Goal: Book appointment/travel/reservation

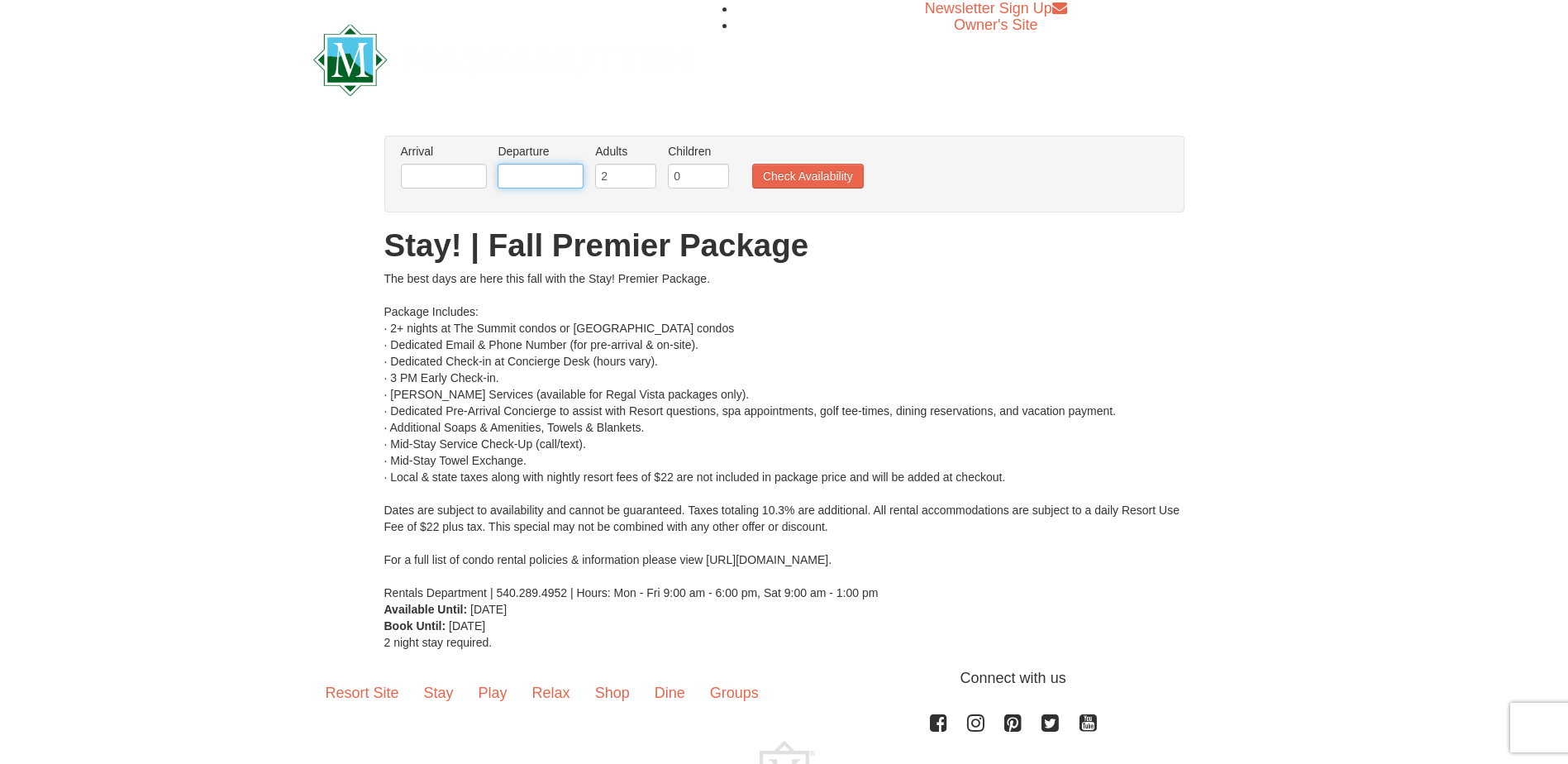
click at [549, 182] on input "text" at bounding box center [541, 176] width 86 height 25
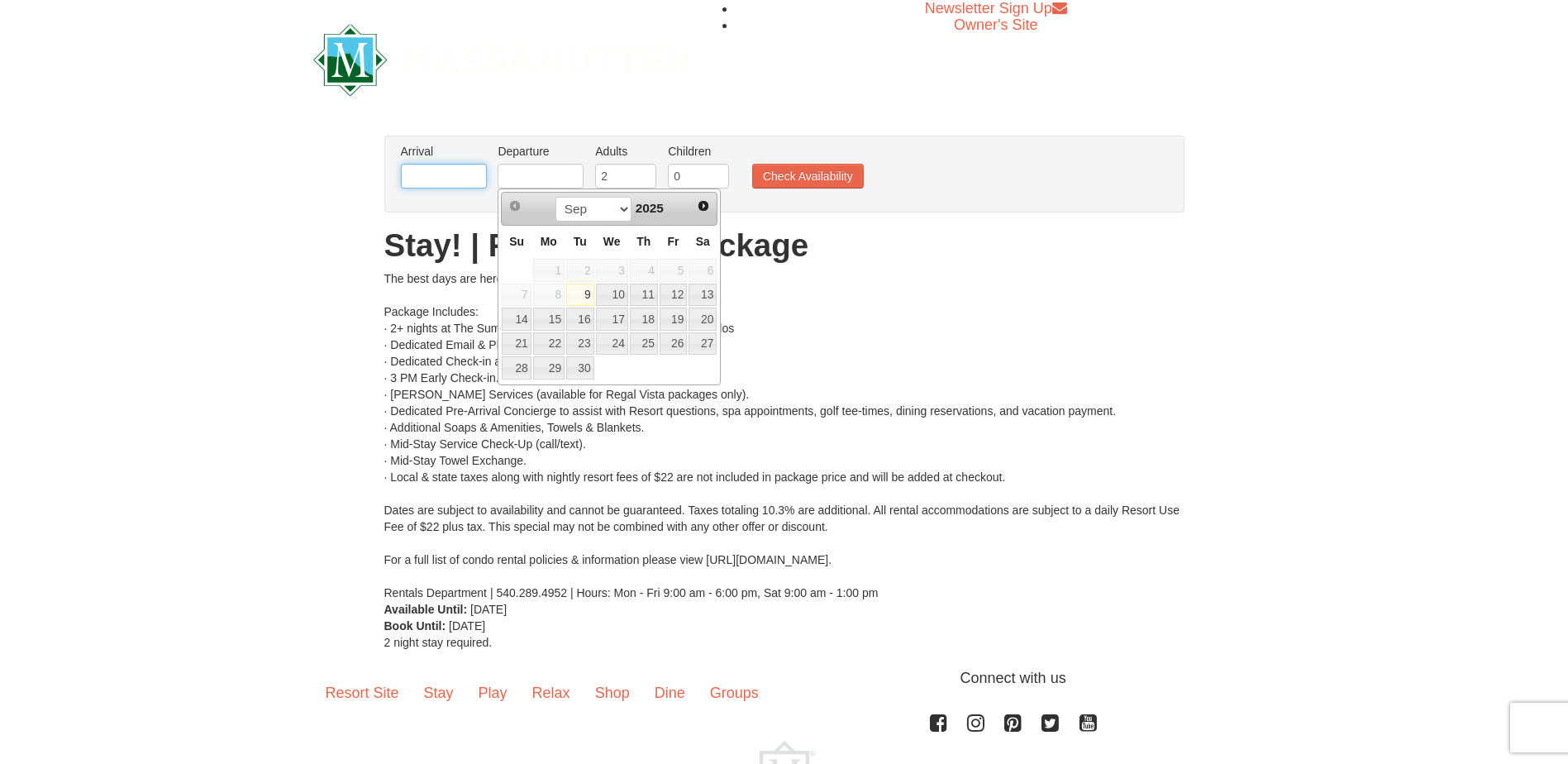
click at [475, 185] on input "text" at bounding box center [444, 176] width 86 height 25
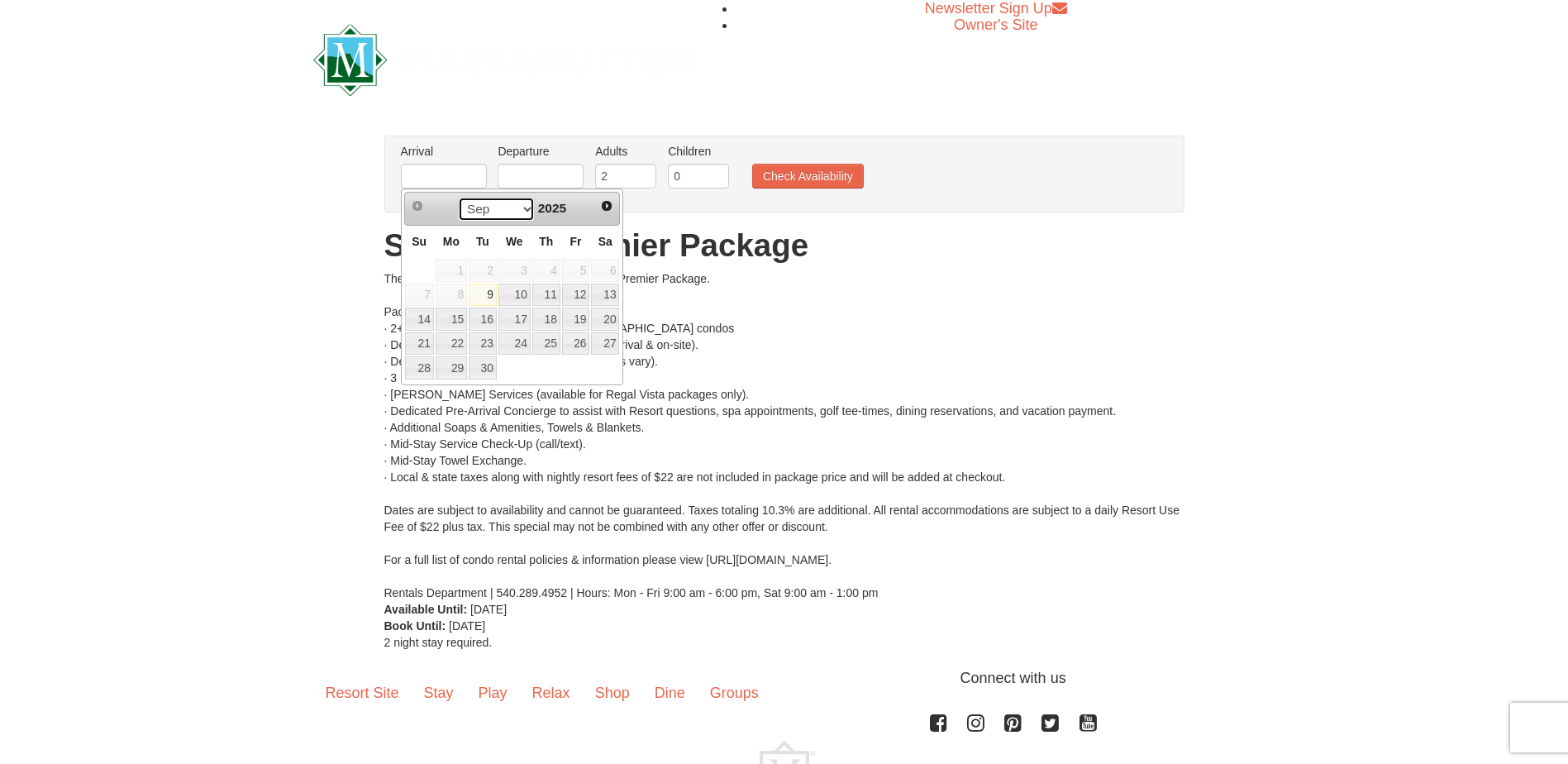
click at [522, 214] on select "Sep Oct Nov Dec" at bounding box center [496, 209] width 77 height 25
click at [580, 294] on link "10" at bounding box center [576, 295] width 28 height 23
type input "[DATE]"
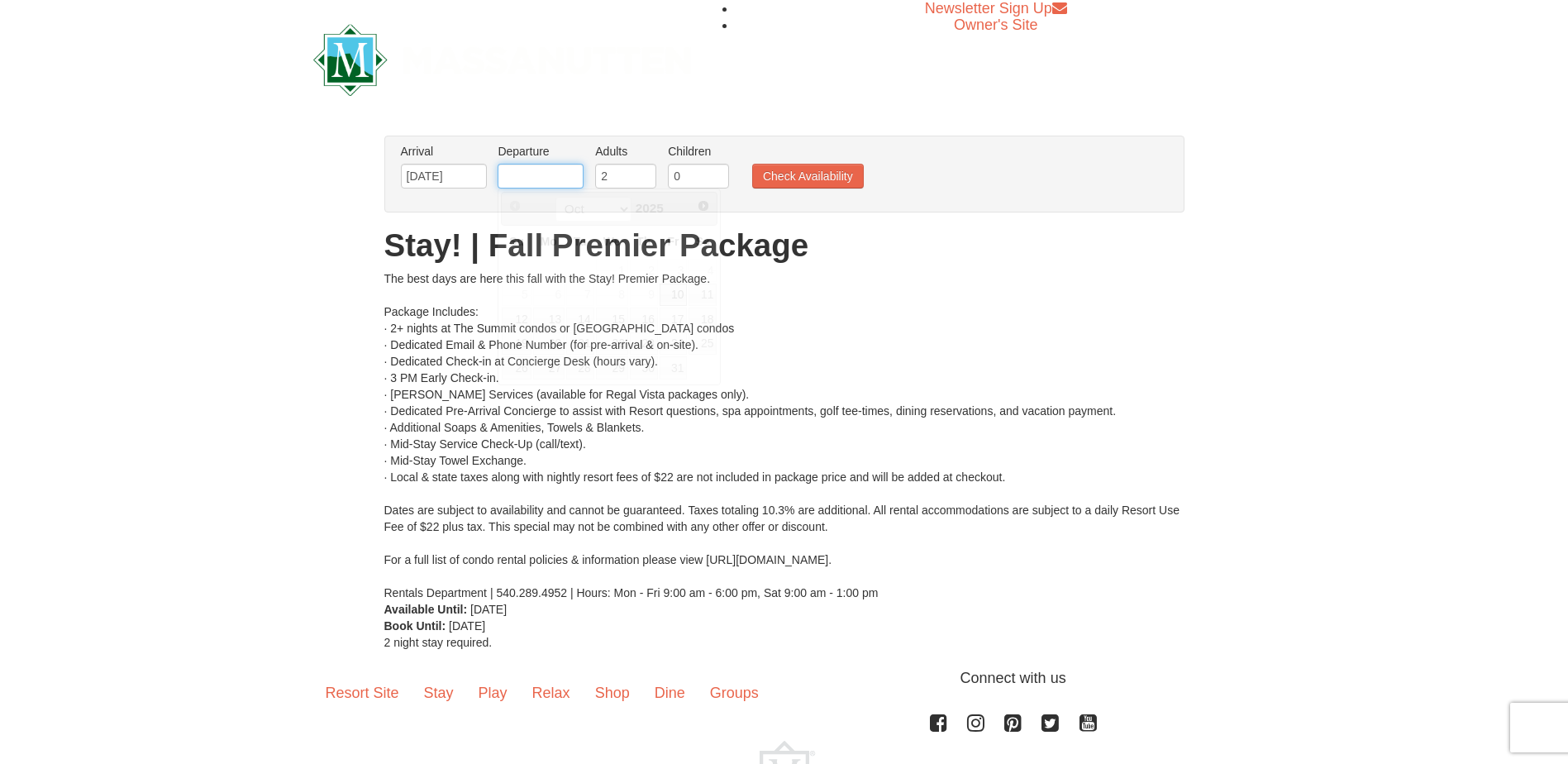
click at [567, 183] on input "text" at bounding box center [541, 176] width 86 height 25
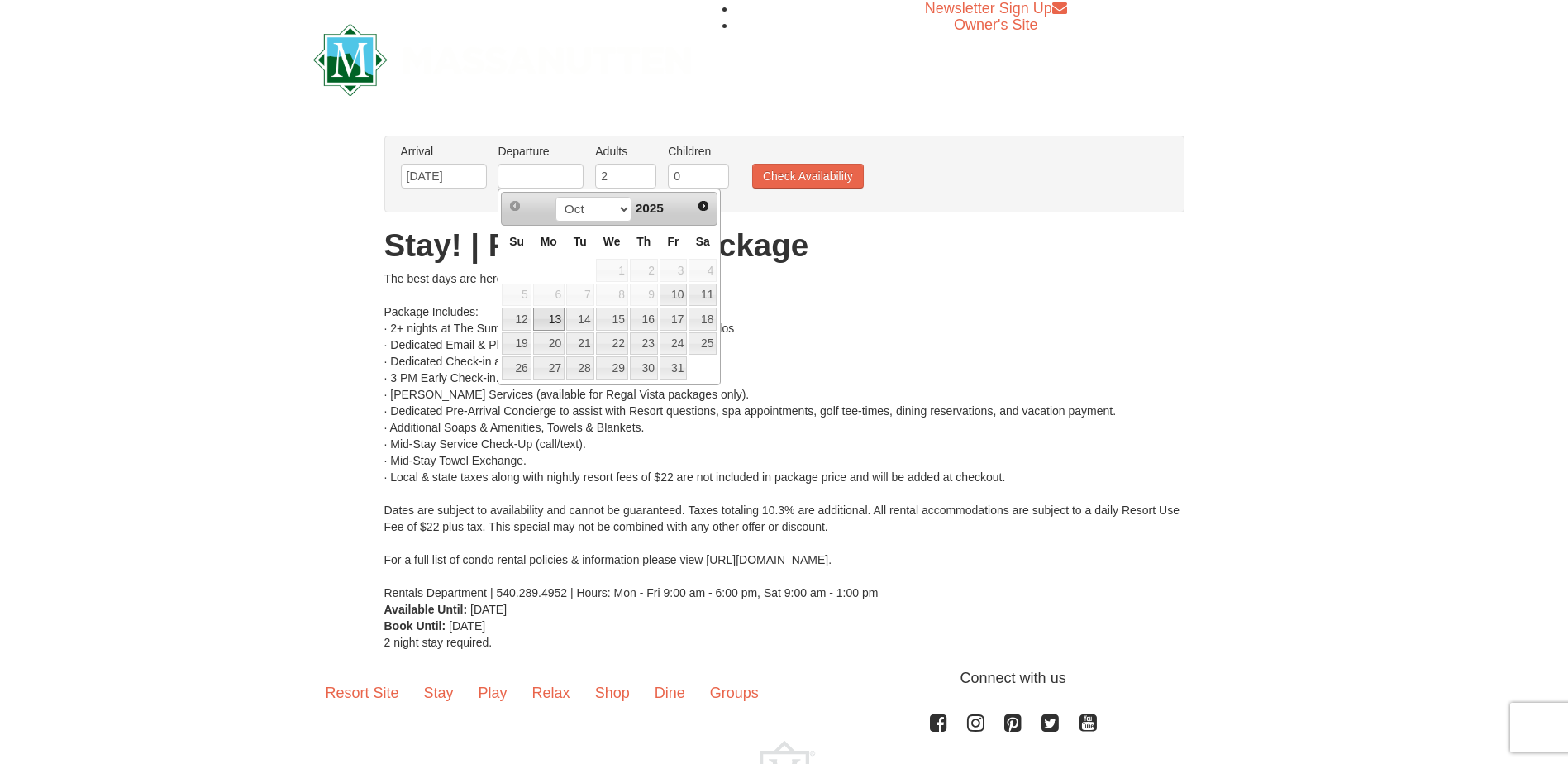
click at [556, 321] on link "13" at bounding box center [549, 319] width 32 height 23
type input "[DATE]"
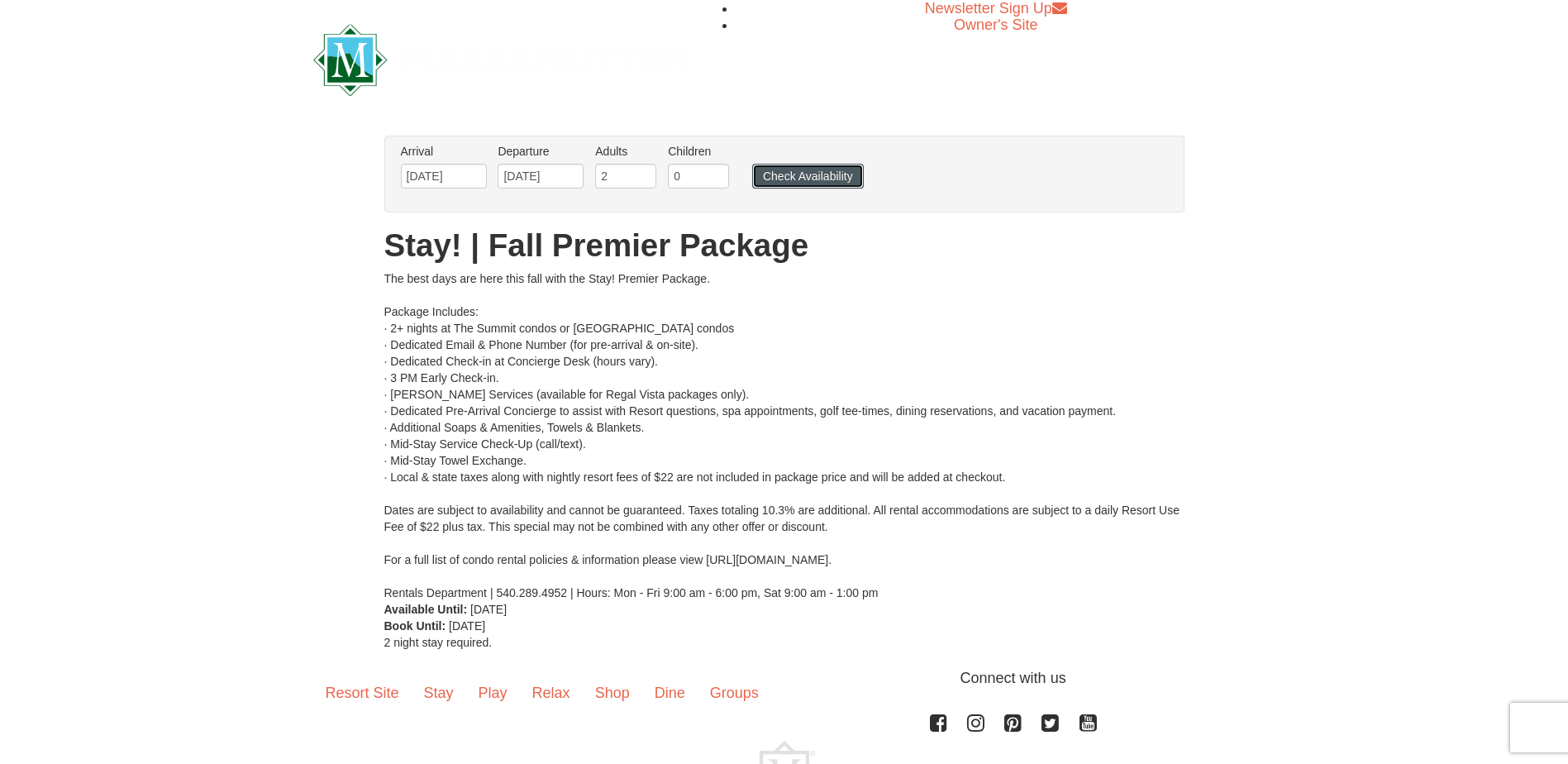
click at [801, 173] on button "Check Availability" at bounding box center [808, 176] width 111 height 25
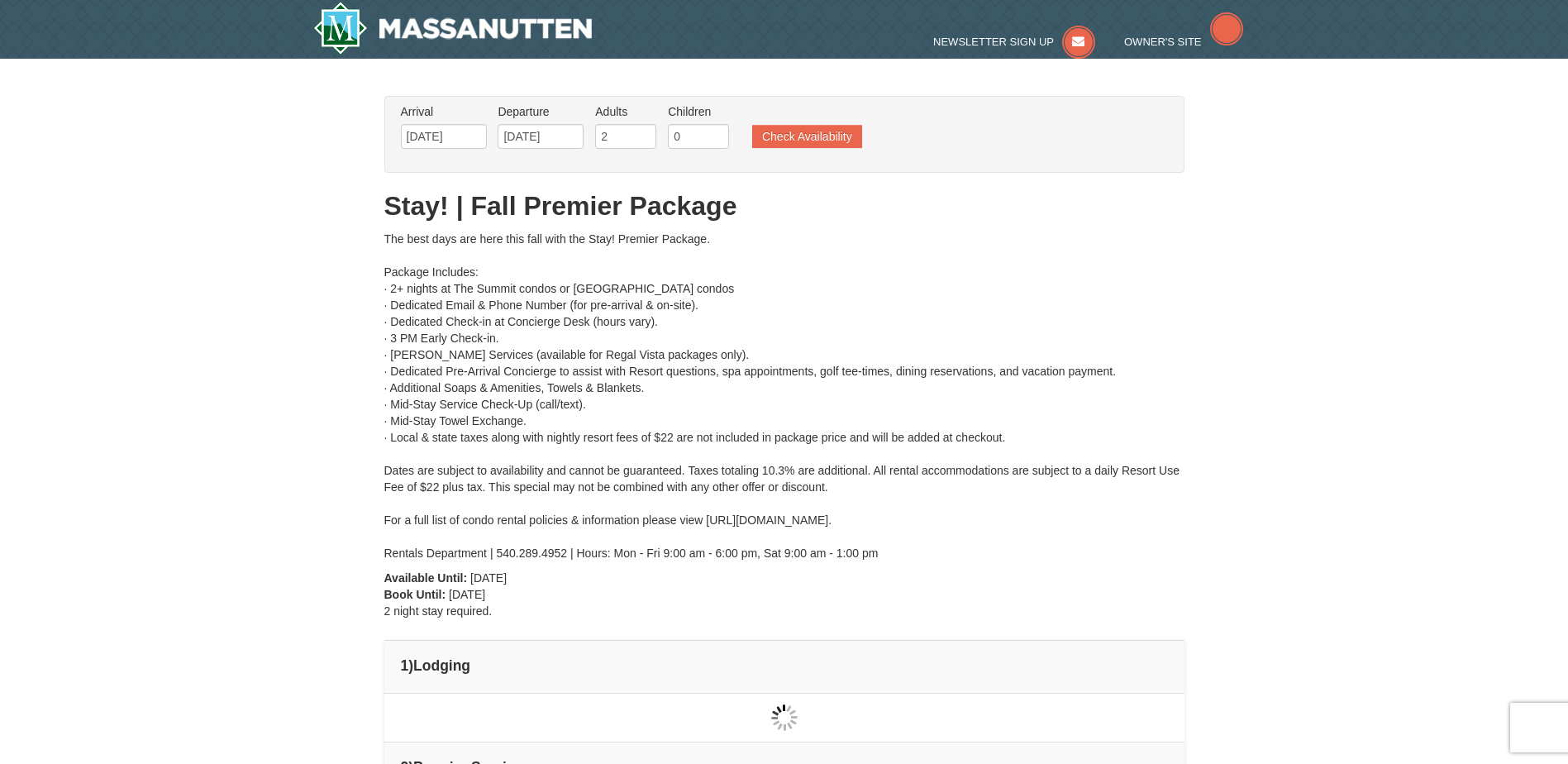
type input "[DATE]"
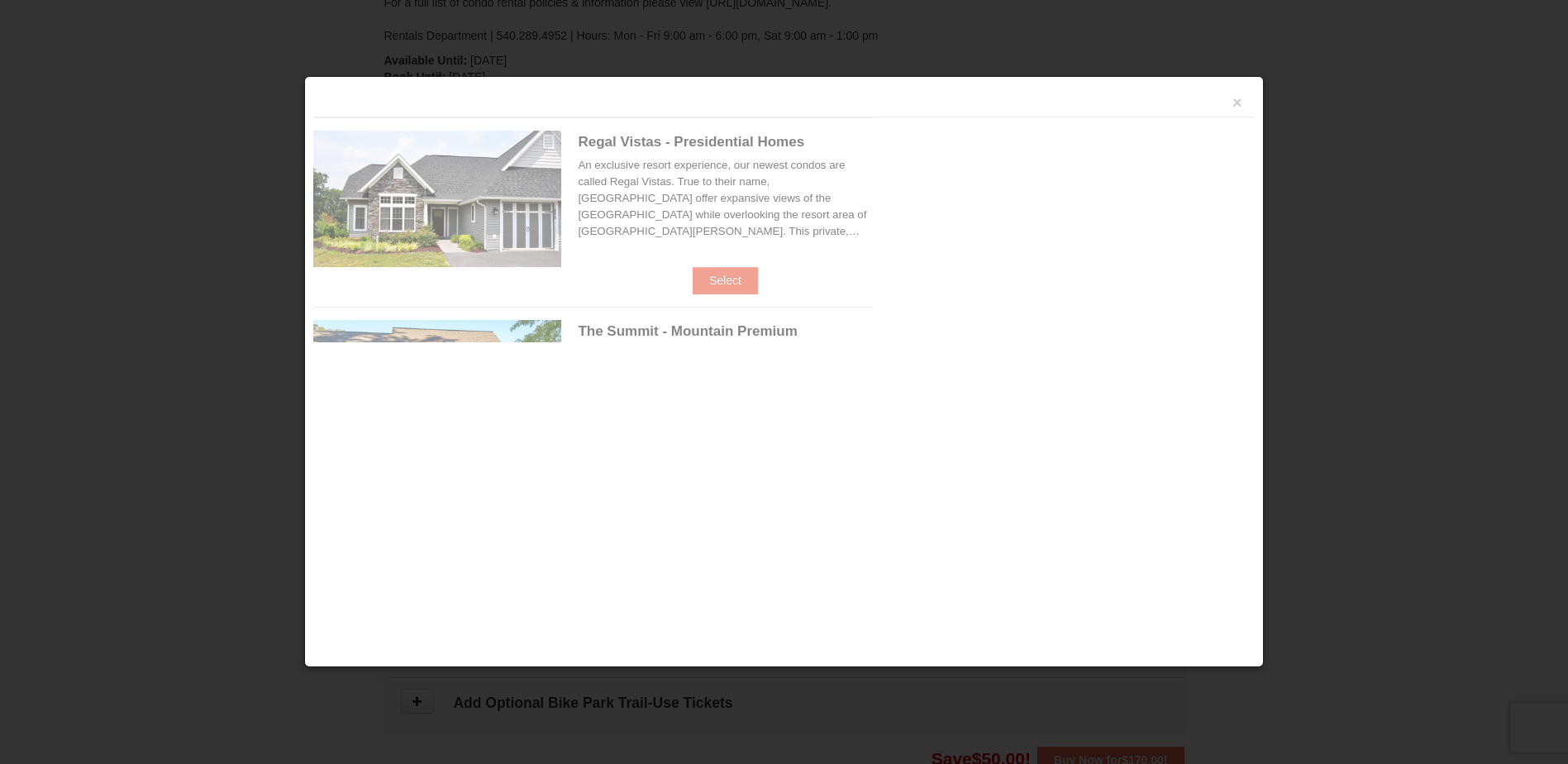
scroll to position [704, 0]
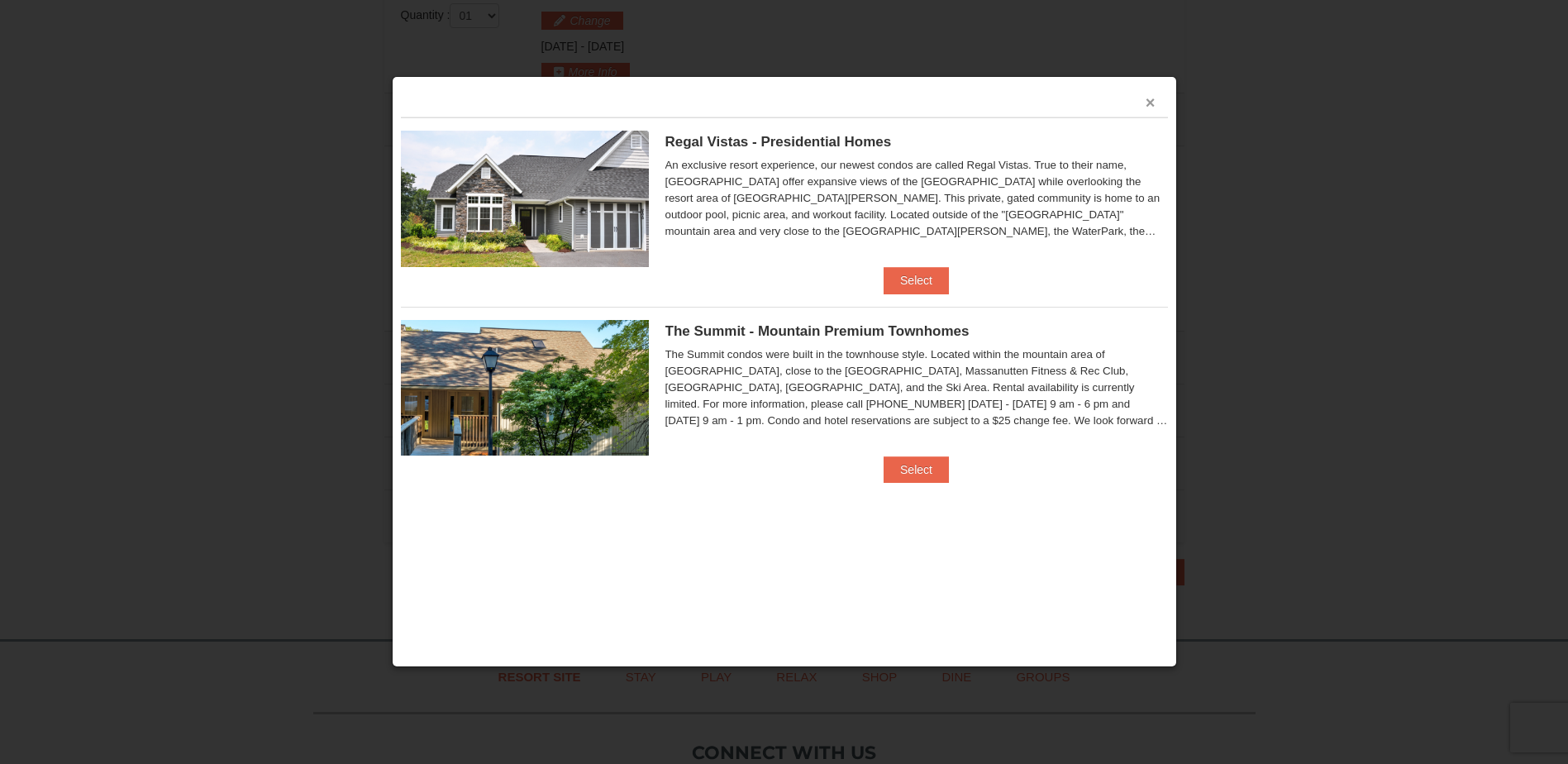
click at [1147, 110] on button "×" at bounding box center [1151, 103] width 10 height 17
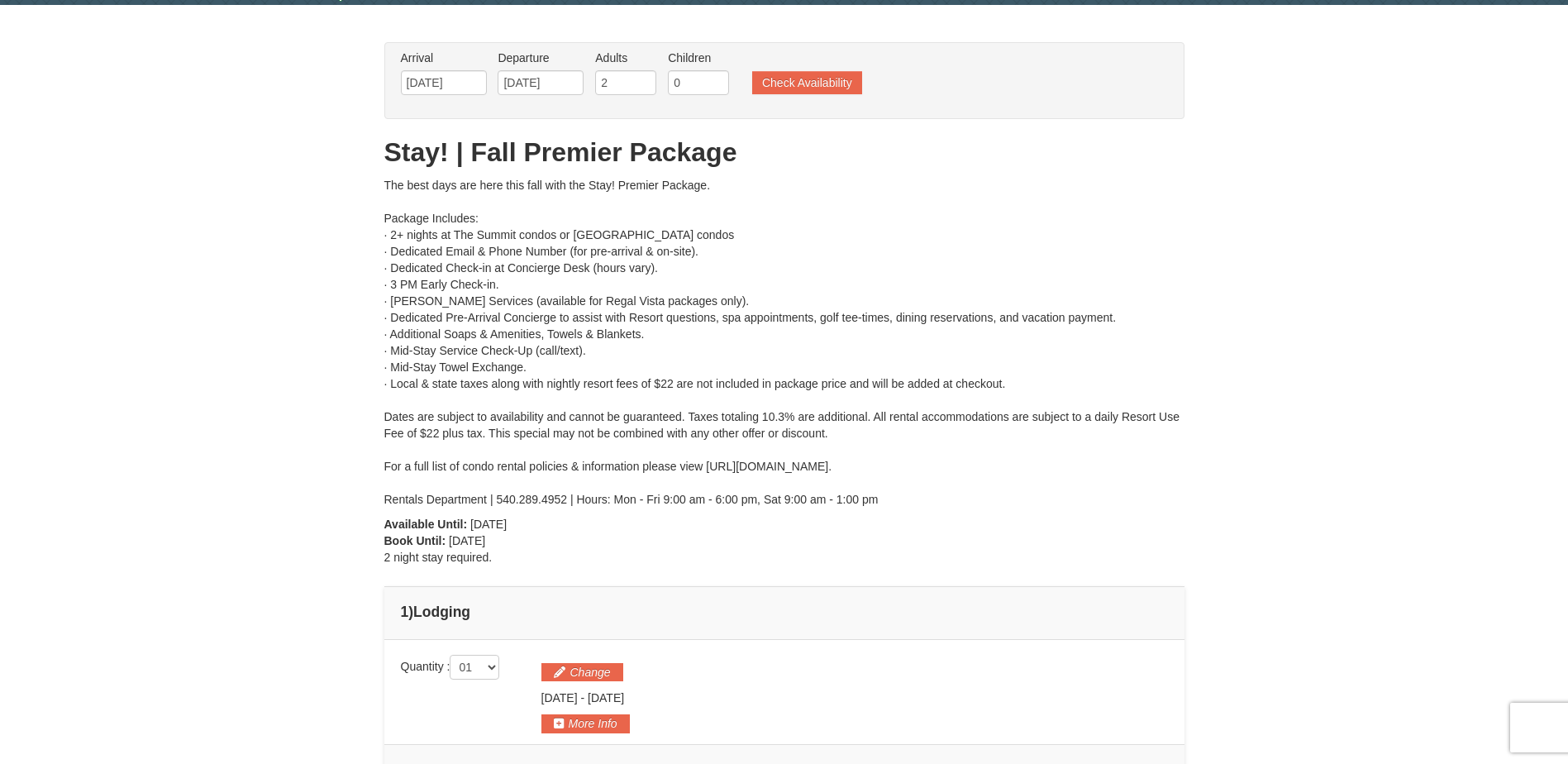
scroll to position [0, 0]
